Goal: Find specific page/section: Find specific page/section

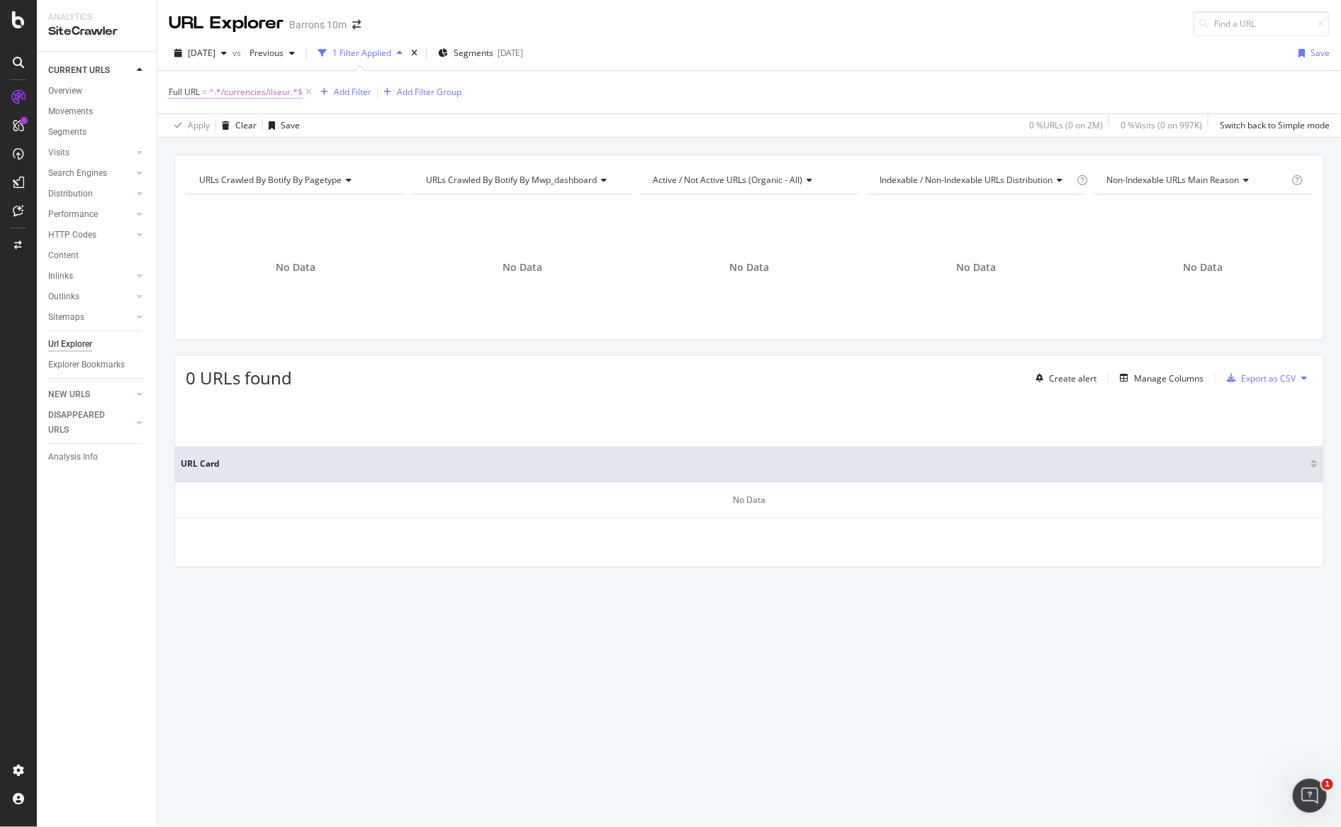
click at [286, 95] on span "^.*/currencies/ilseur.*$" at bounding box center [256, 92] width 94 height 20
drag, startPoint x: 267, startPoint y: 158, endPoint x: 189, endPoint y: 156, distance: 77.3
click at [190, 156] on input "/currencies/ilseur" at bounding box center [248, 151] width 134 height 23
type input "mod="
click at [326, 179] on div "Apply" at bounding box center [326, 181] width 22 height 12
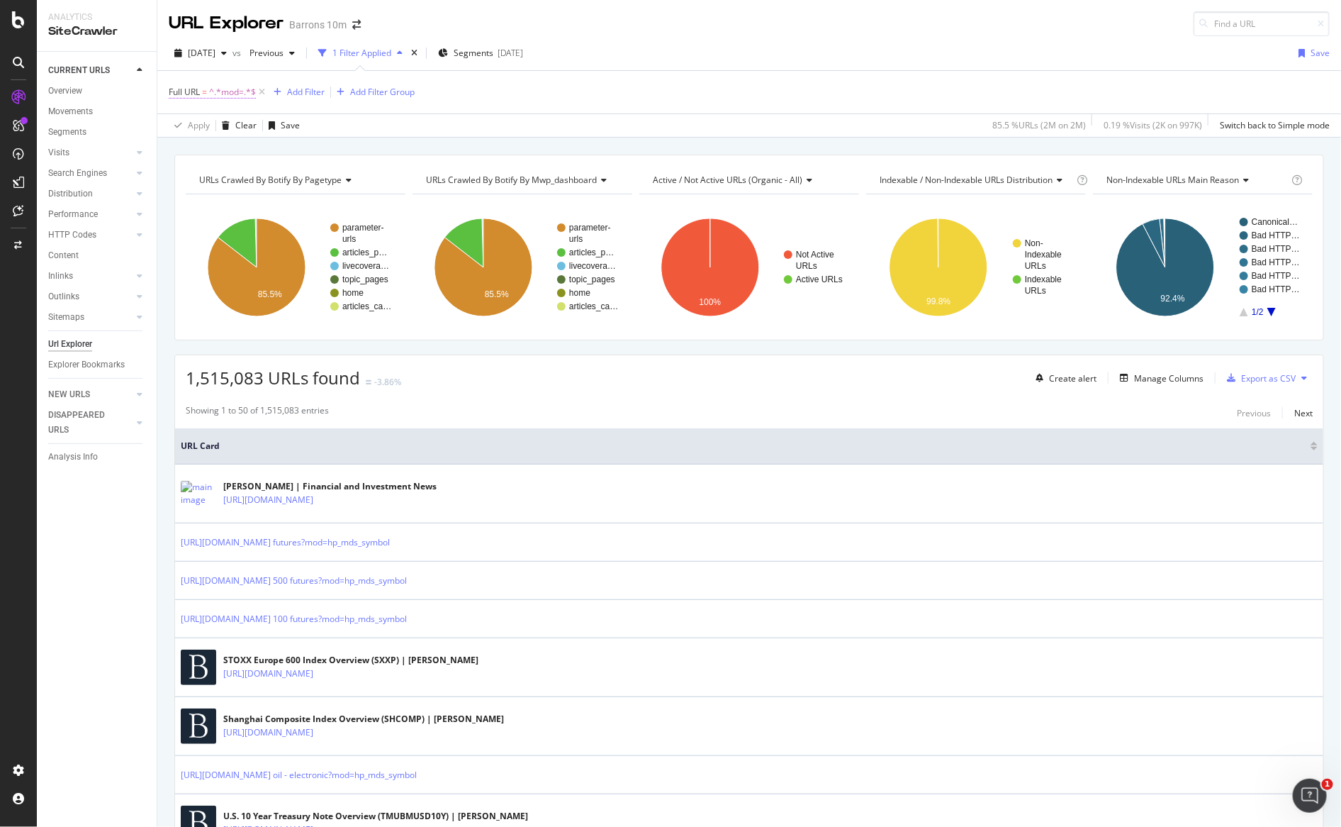
click at [224, 95] on span "^.*mod=.*$" at bounding box center [232, 92] width 47 height 20
click at [263, 140] on input "mod=" at bounding box center [248, 151] width 134 height 23
type input "mod=searchbar"
click at [320, 178] on div "Apply" at bounding box center [326, 181] width 22 height 12
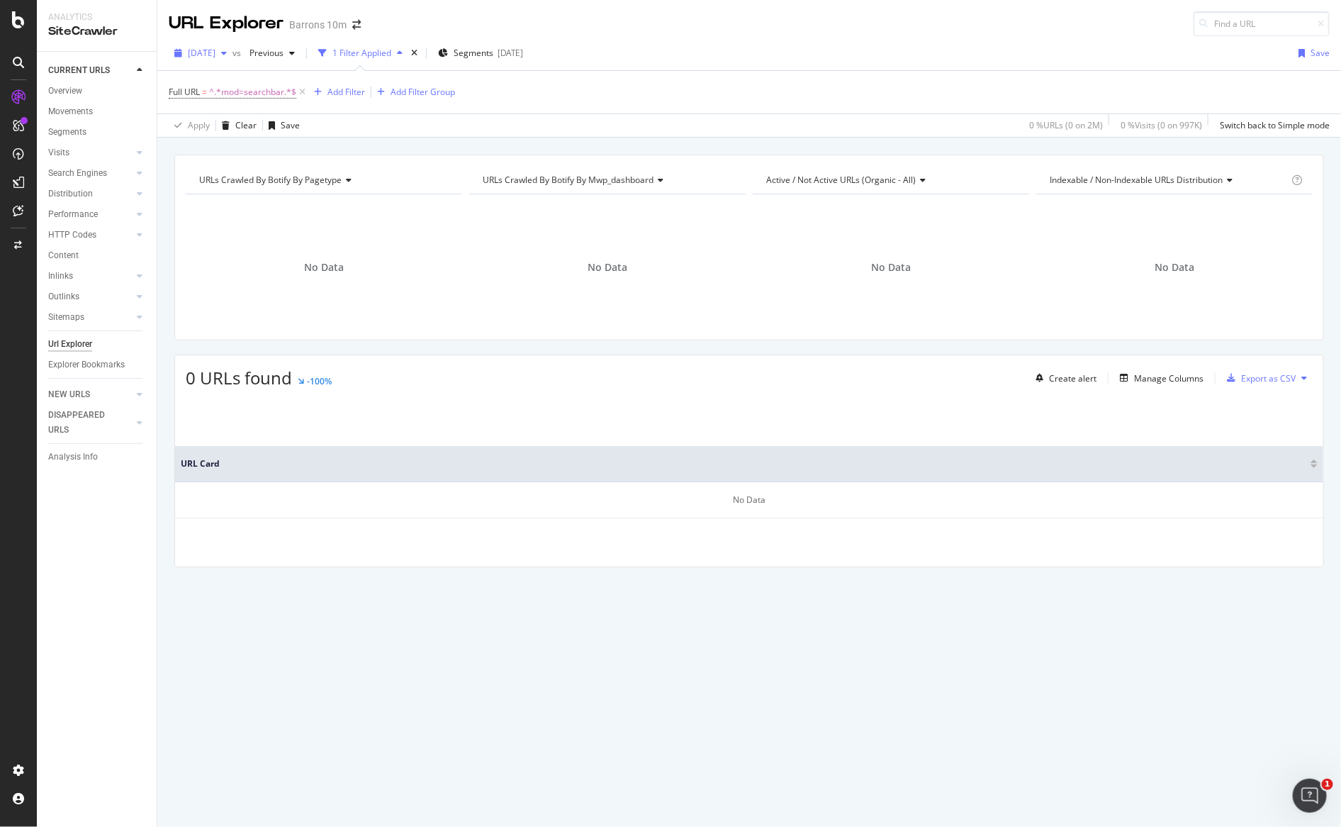
click at [201, 57] on span "[DATE]" at bounding box center [202, 53] width 28 height 12
click at [220, 131] on div "2025 Jul. 11th 10.0M URLs" at bounding box center [262, 123] width 169 height 21
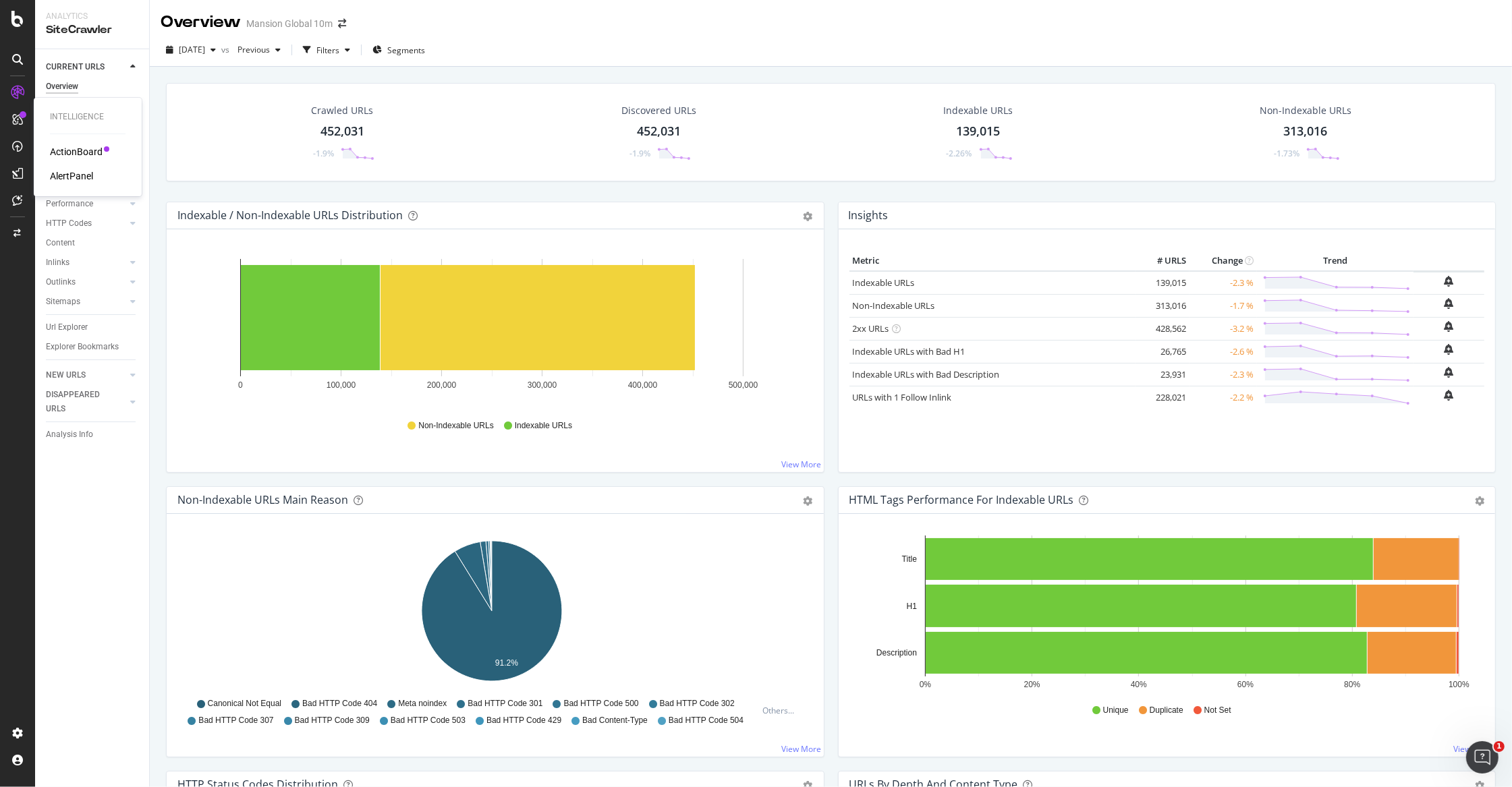
click at [73, 152] on div "ActionBoard" at bounding box center [75, 151] width 52 height 13
